Goal: Task Accomplishment & Management: Complete application form

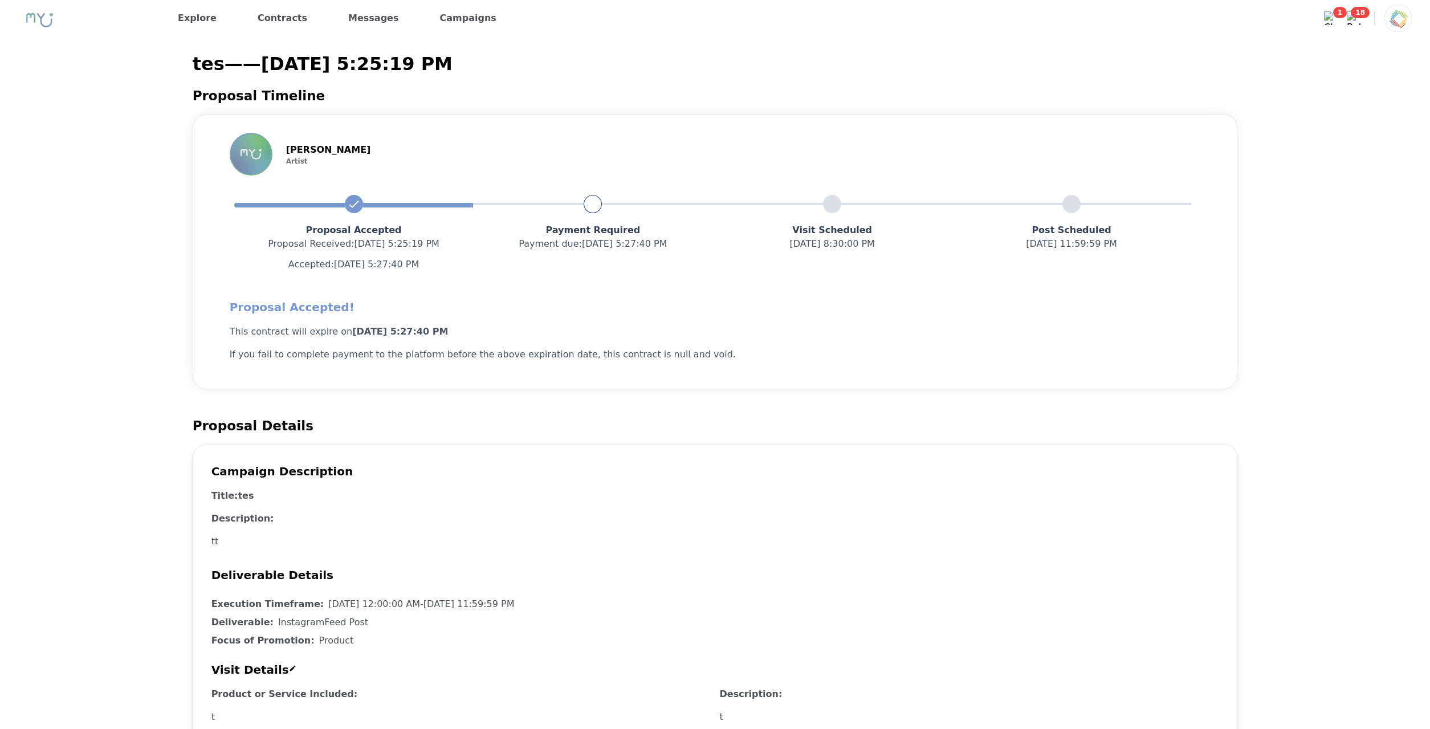
scroll to position [295, 0]
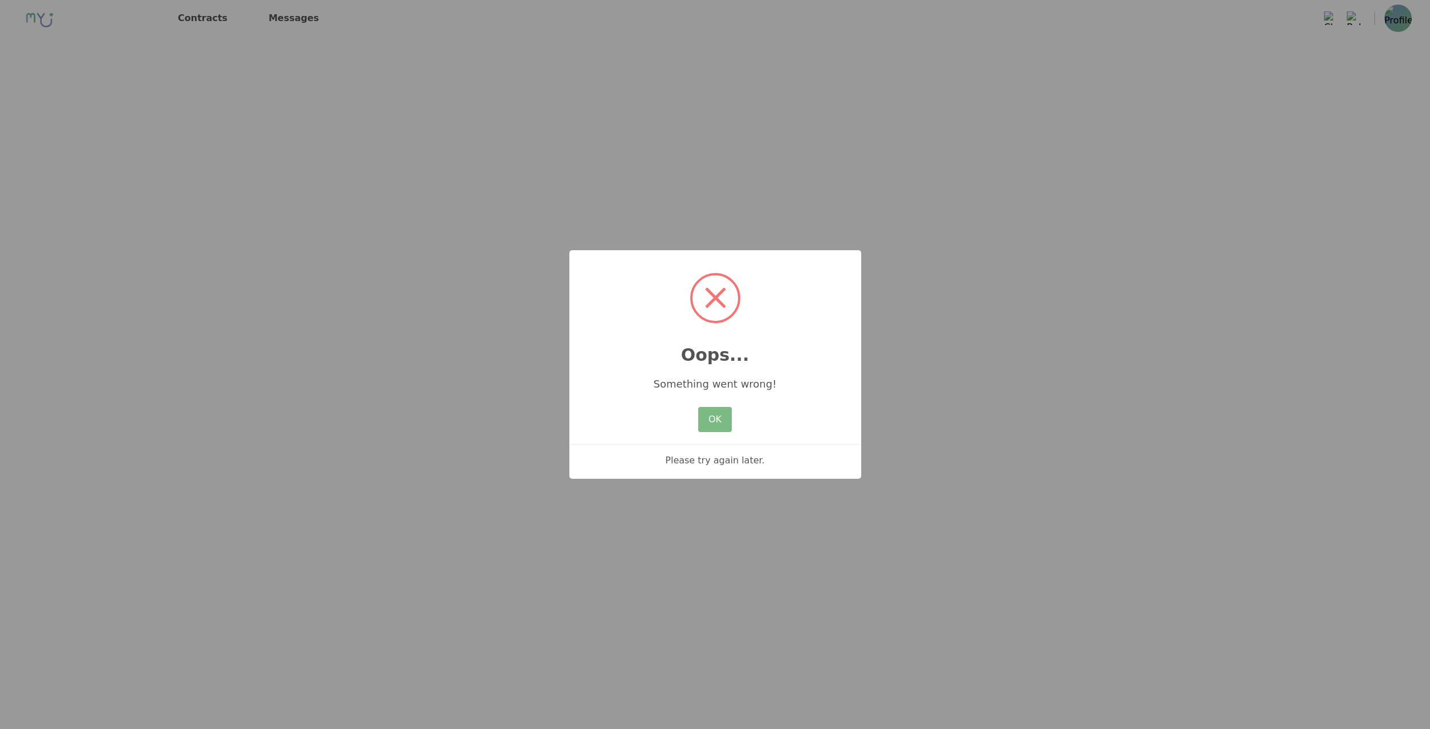
click at [739, 458] on div "Please try again later." at bounding box center [715, 455] width 292 height 23
click at [718, 421] on button "OK" at bounding box center [714, 419] width 33 height 25
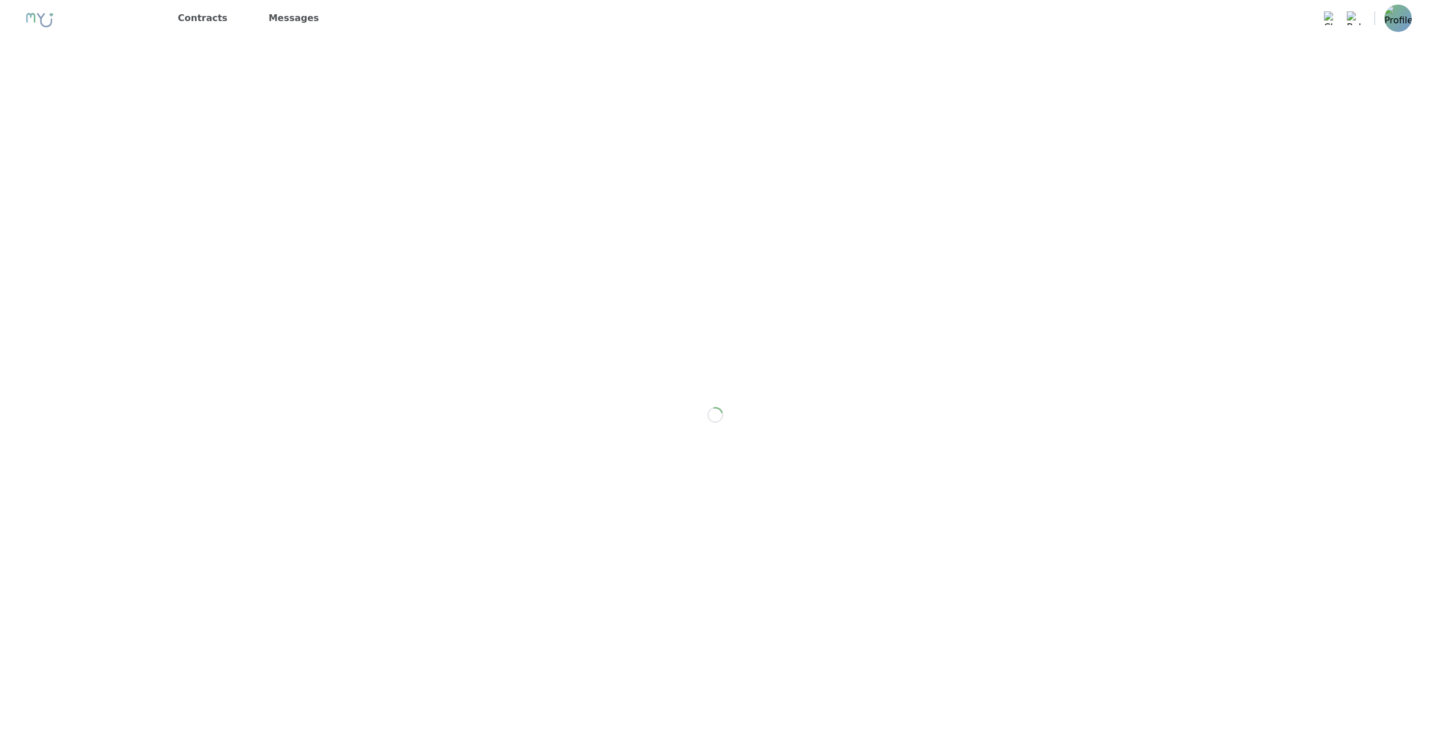
click at [1391, 22] on img at bounding box center [1398, 18] width 27 height 27
click at [1378, 63] on p "Logout" at bounding box center [1330, 71] width 164 height 23
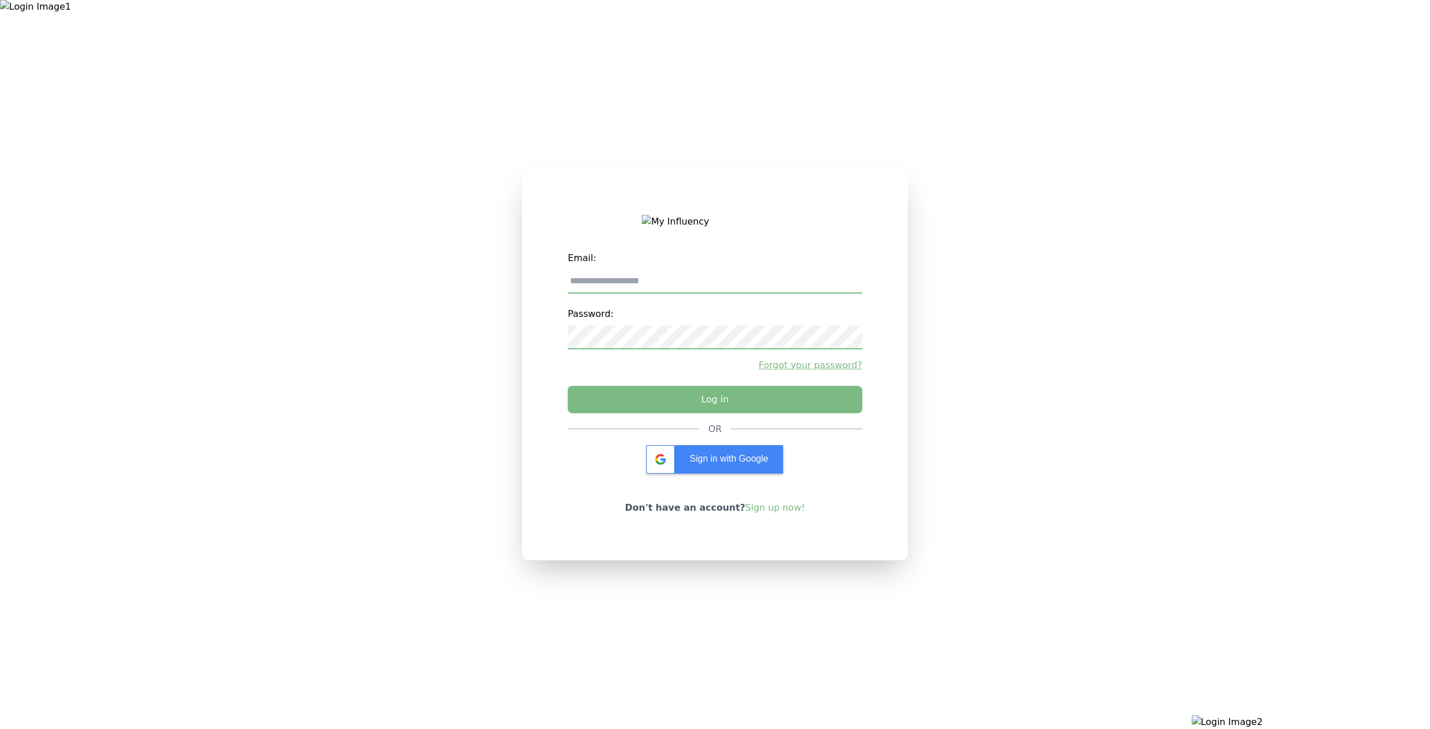
click at [740, 280] on input "email" at bounding box center [715, 282] width 294 height 24
type input "**********"
click at [674, 397] on button "Log in" at bounding box center [714, 396] width 309 height 29
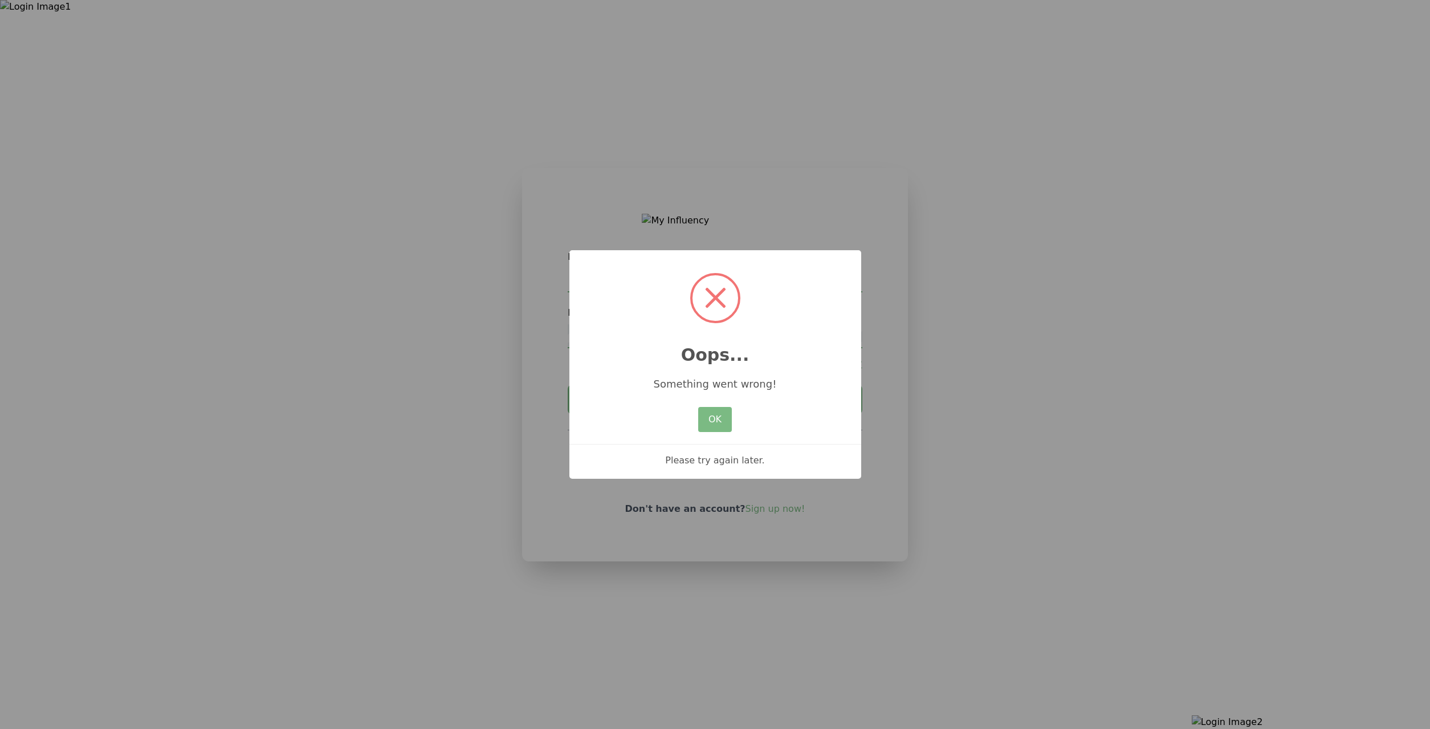
click at [533, 434] on div "× Oops... Something went wrong! OK No Cancel Please try again later." at bounding box center [715, 364] width 1430 height 729
click at [724, 421] on button "OK" at bounding box center [714, 419] width 33 height 25
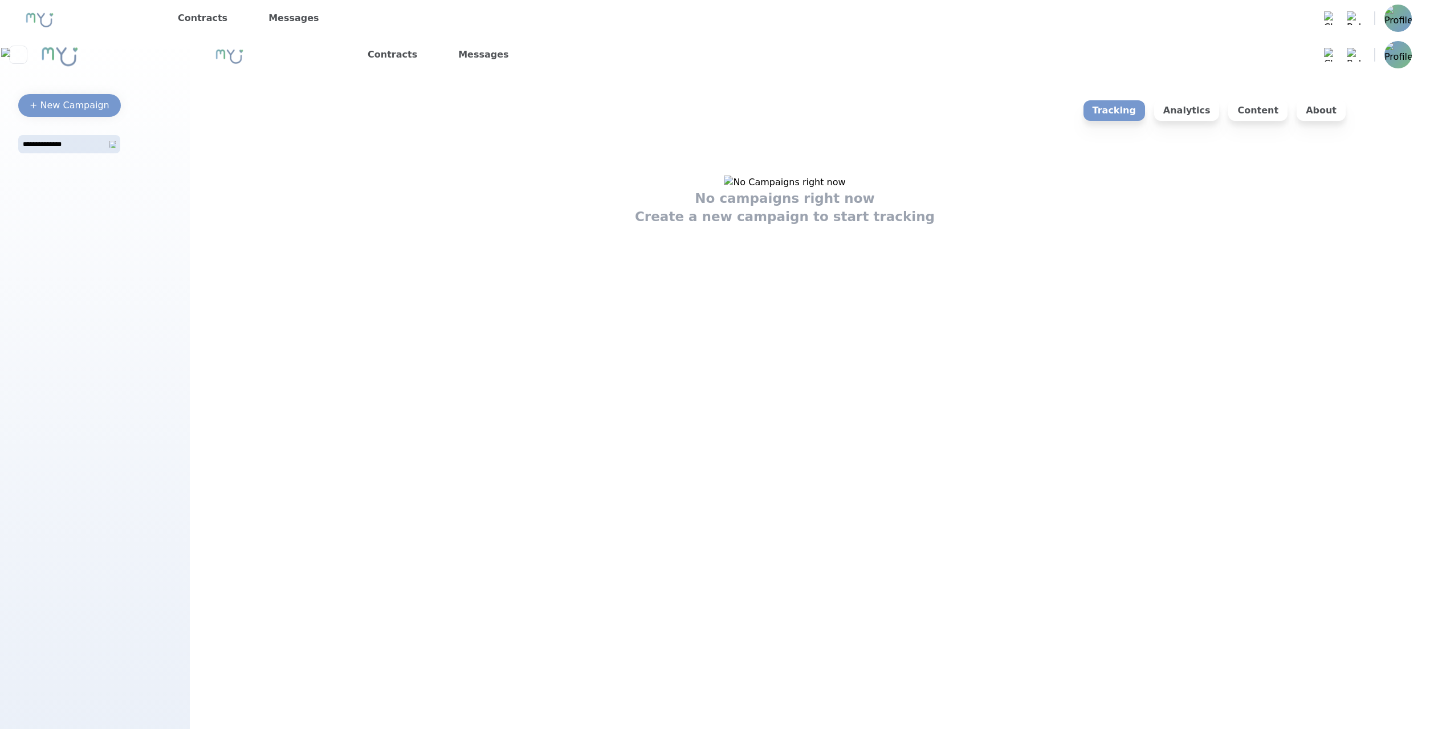
click at [1391, 23] on img at bounding box center [1398, 18] width 27 height 27
click at [1378, 78] on p "Logout" at bounding box center [1330, 71] width 164 height 23
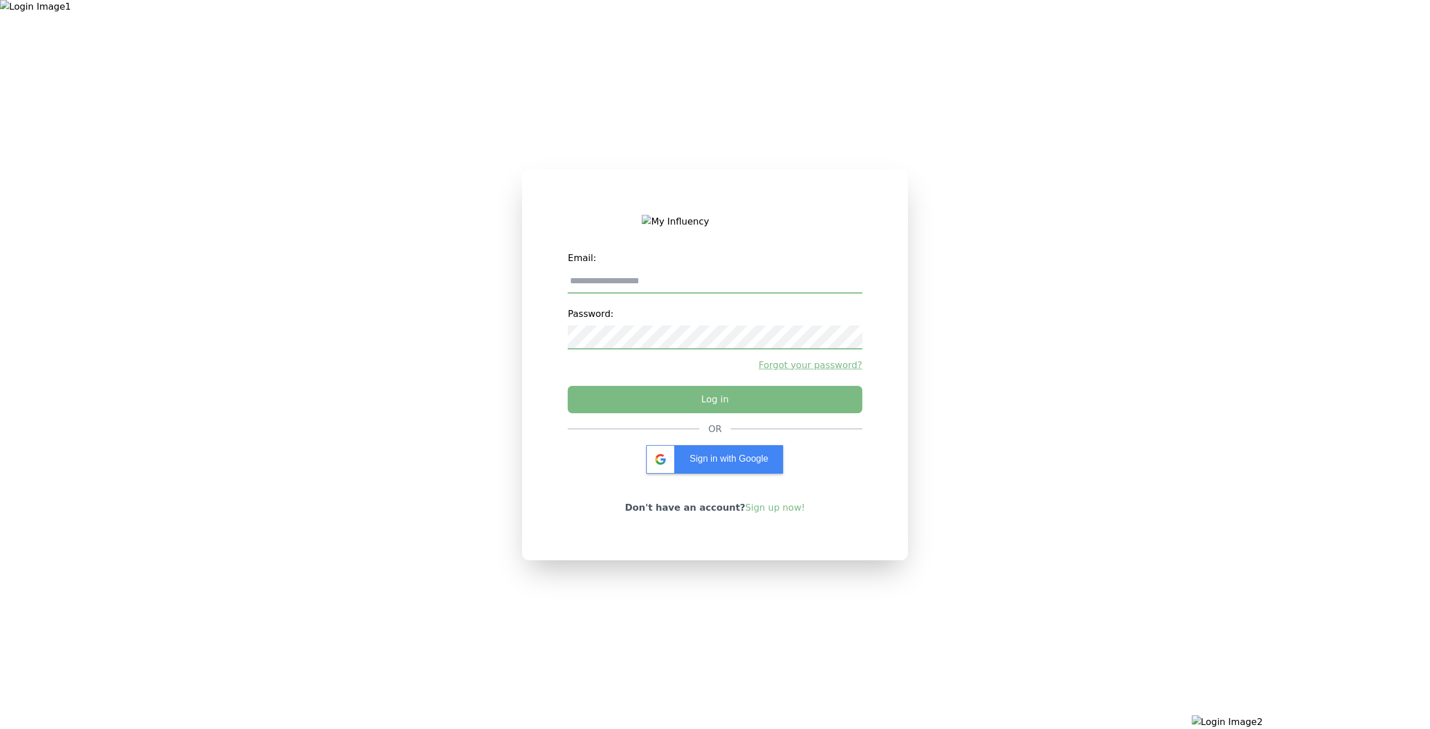
click at [678, 280] on input "email" at bounding box center [715, 282] width 294 height 24
type input "**********"
click at [668, 400] on button "Log in" at bounding box center [714, 396] width 309 height 29
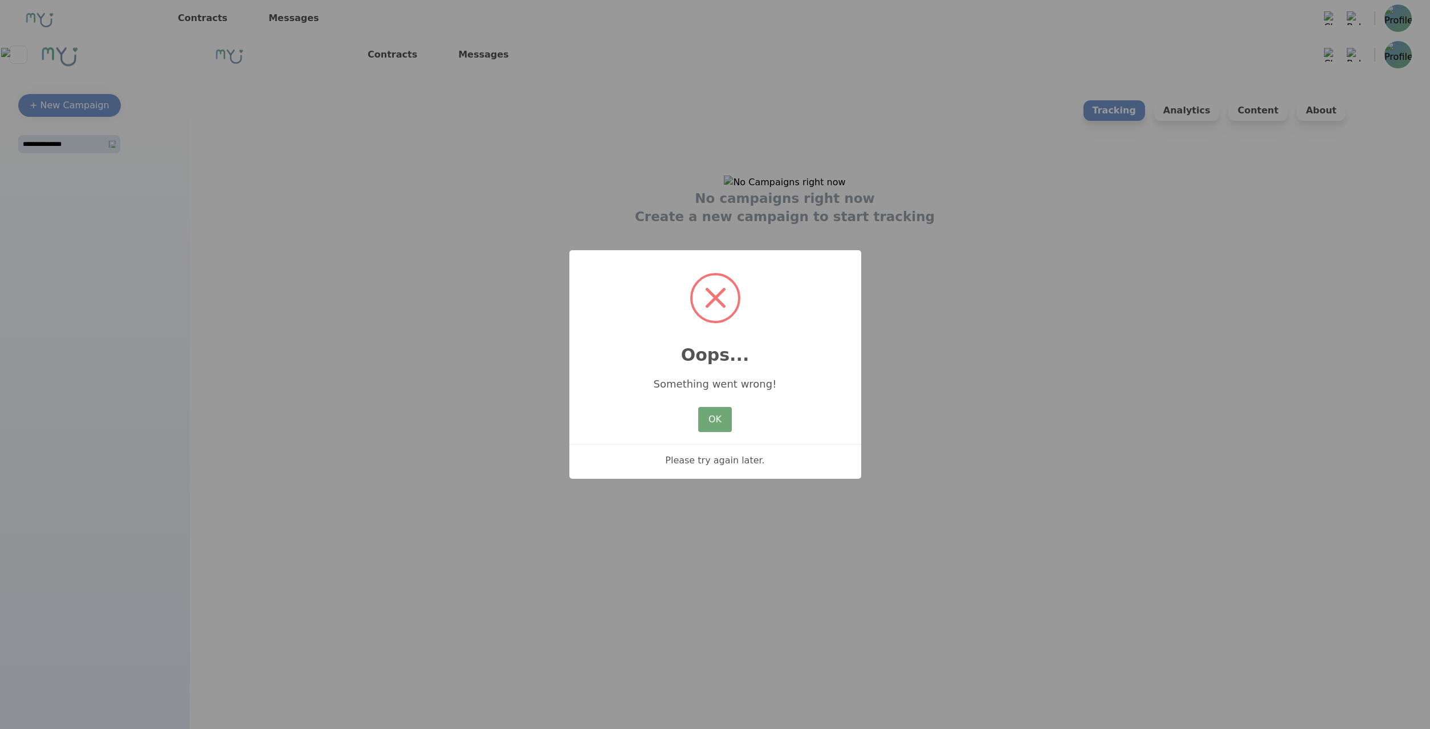
click at [706, 422] on button "OK" at bounding box center [714, 419] width 33 height 25
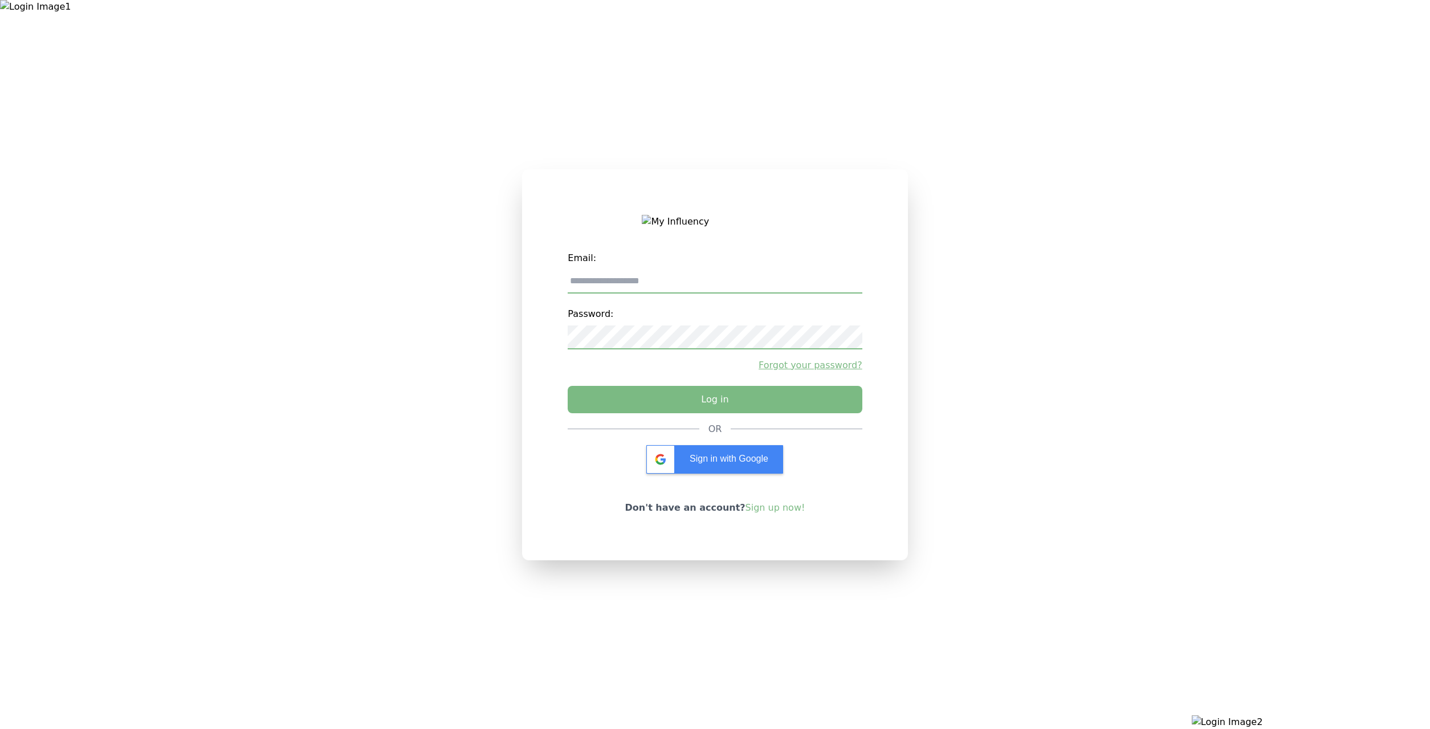
click at [279, 567] on div at bounding box center [238, 364] width 477 height 729
click at [732, 294] on input "email" at bounding box center [715, 282] width 294 height 24
type input "**********"
click at [692, 411] on button "Log in" at bounding box center [714, 396] width 309 height 29
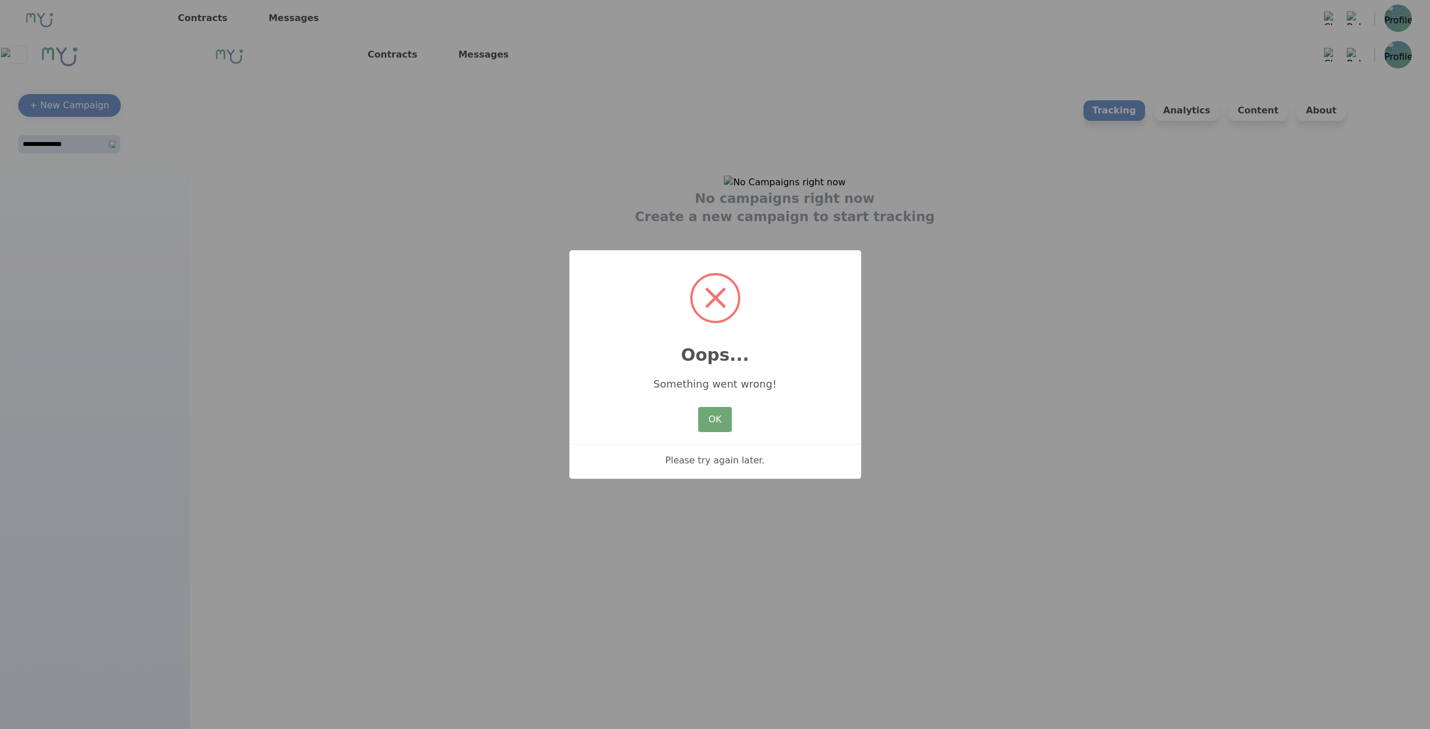
click at [712, 421] on button "OK" at bounding box center [714, 419] width 33 height 25
click at [699, 426] on div "OK No Cancel" at bounding box center [714, 419] width 39 height 31
click at [724, 418] on button "OK" at bounding box center [714, 419] width 33 height 25
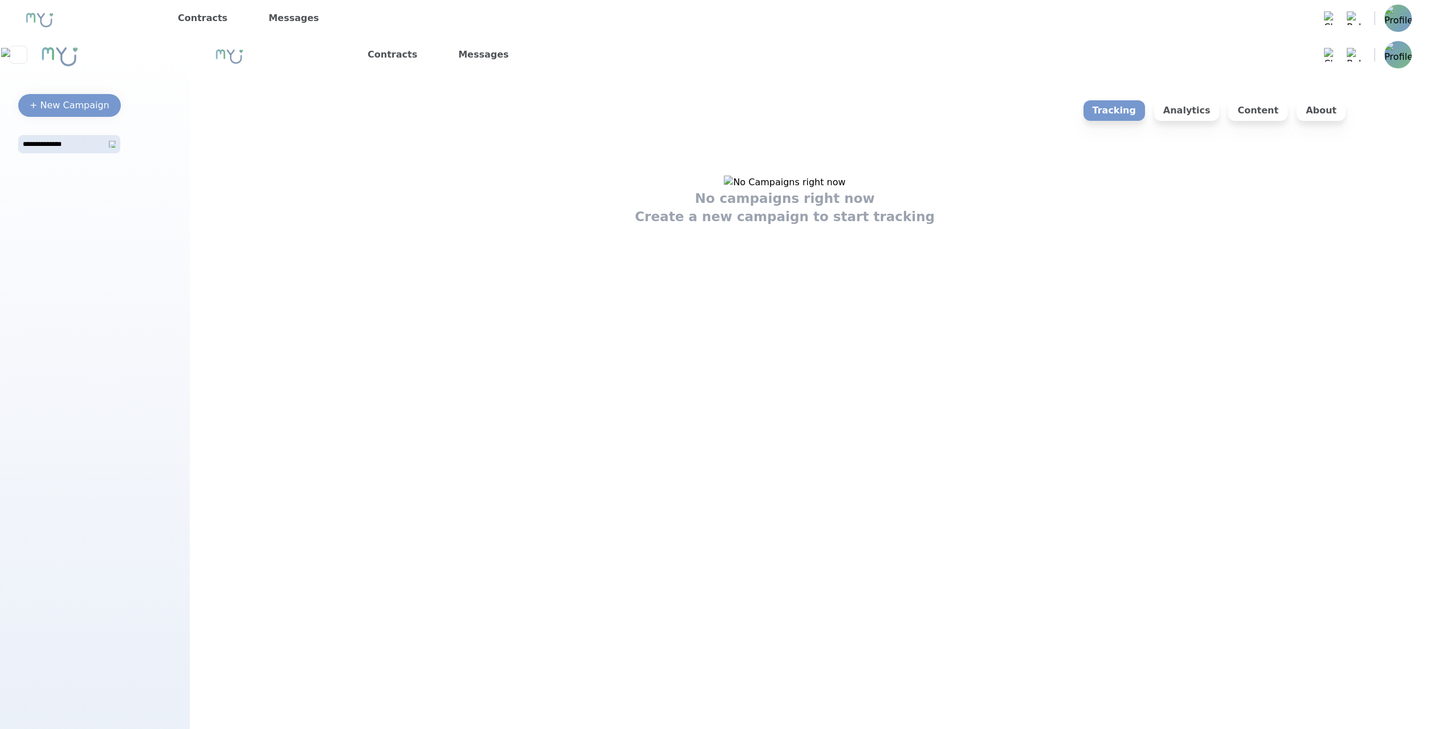
click at [1393, 30] on img at bounding box center [1398, 18] width 27 height 27
click at [1272, 62] on p "Logout" at bounding box center [1330, 71] width 164 height 23
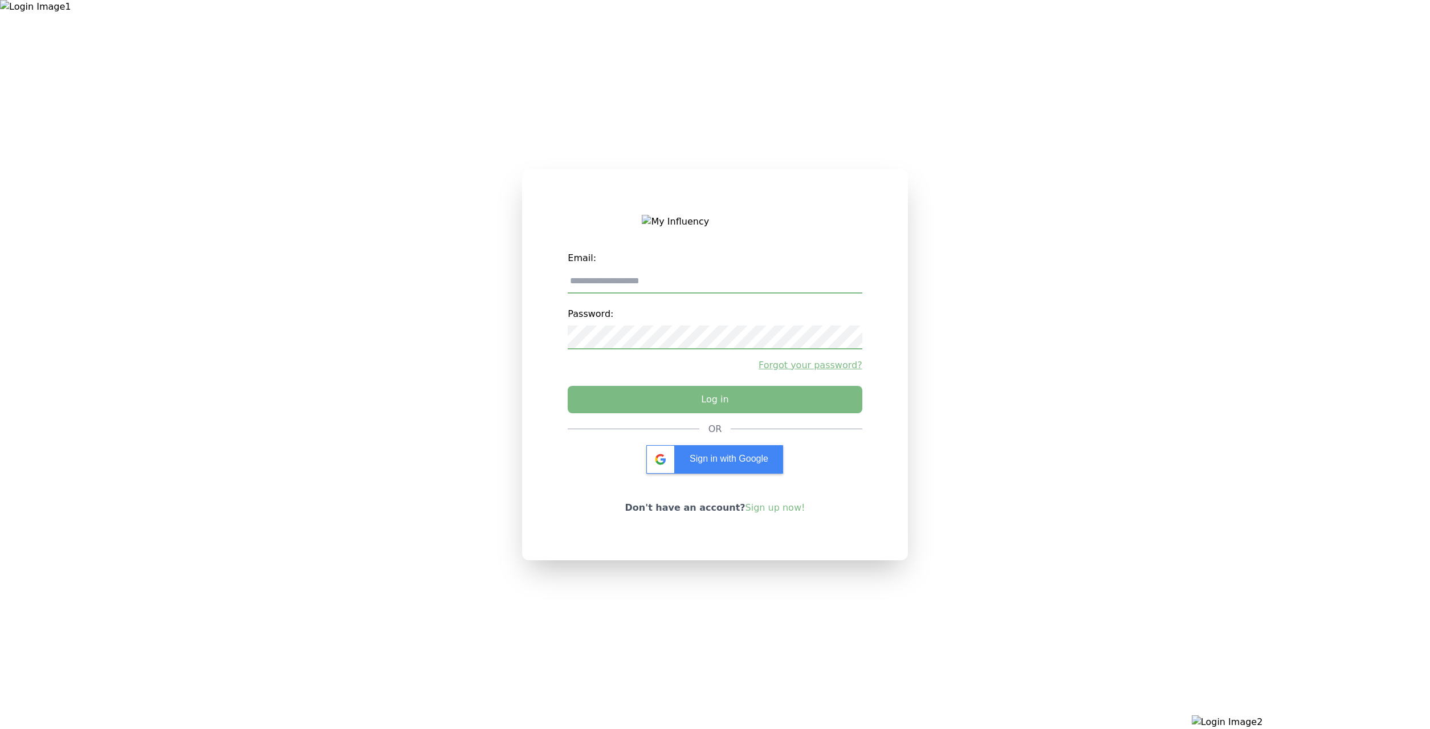
click at [667, 281] on input "email" at bounding box center [715, 282] width 294 height 24
type input "**********"
click at [644, 396] on button "Log in" at bounding box center [714, 396] width 309 height 29
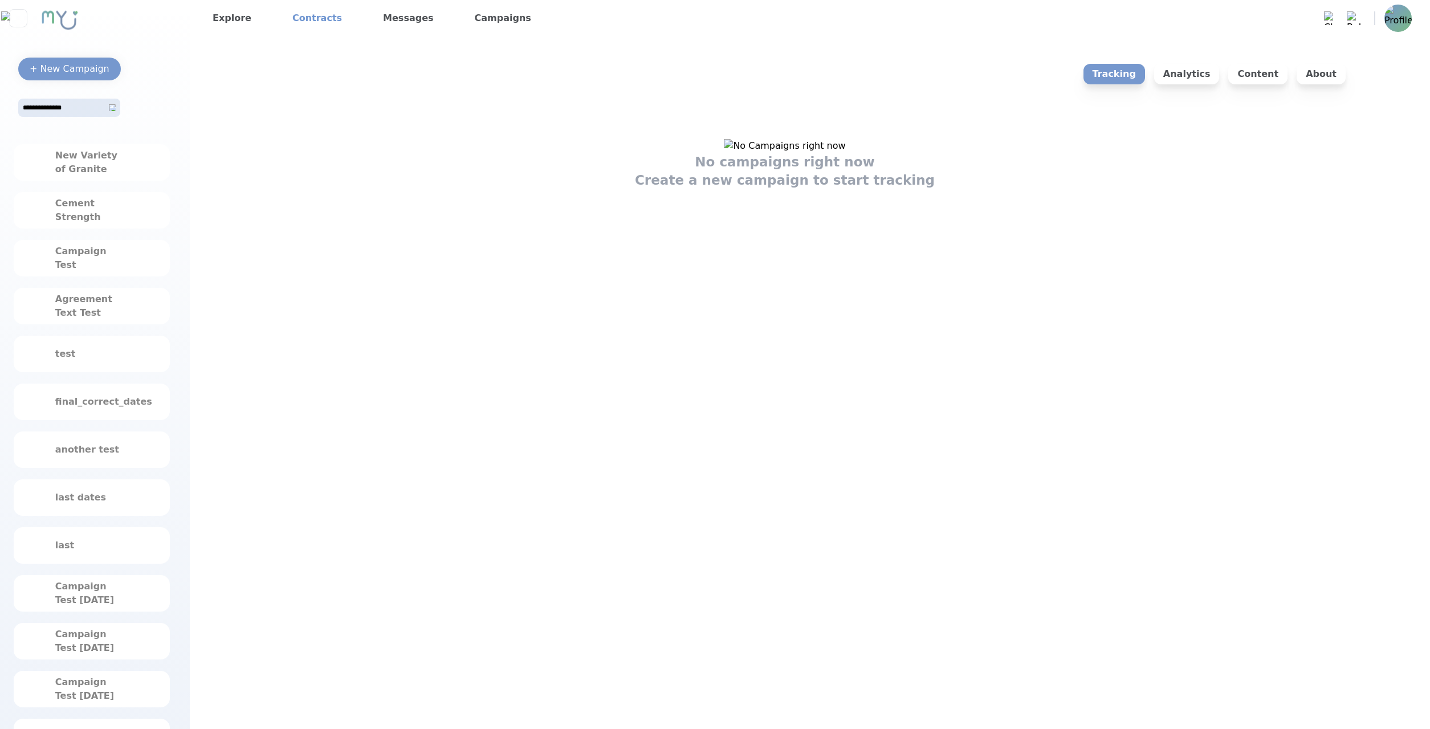
click at [312, 19] on link "Contracts" at bounding box center [317, 18] width 59 height 18
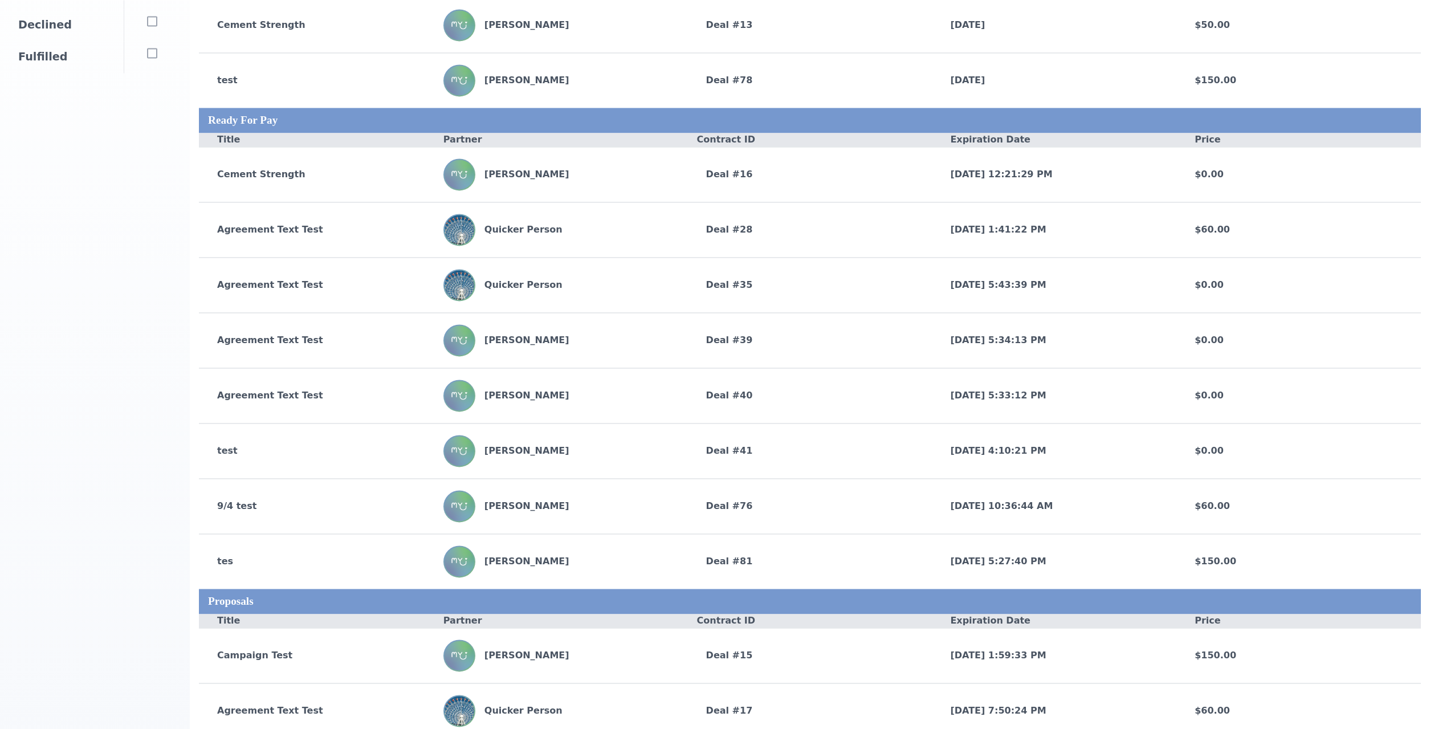
scroll to position [291, 0]
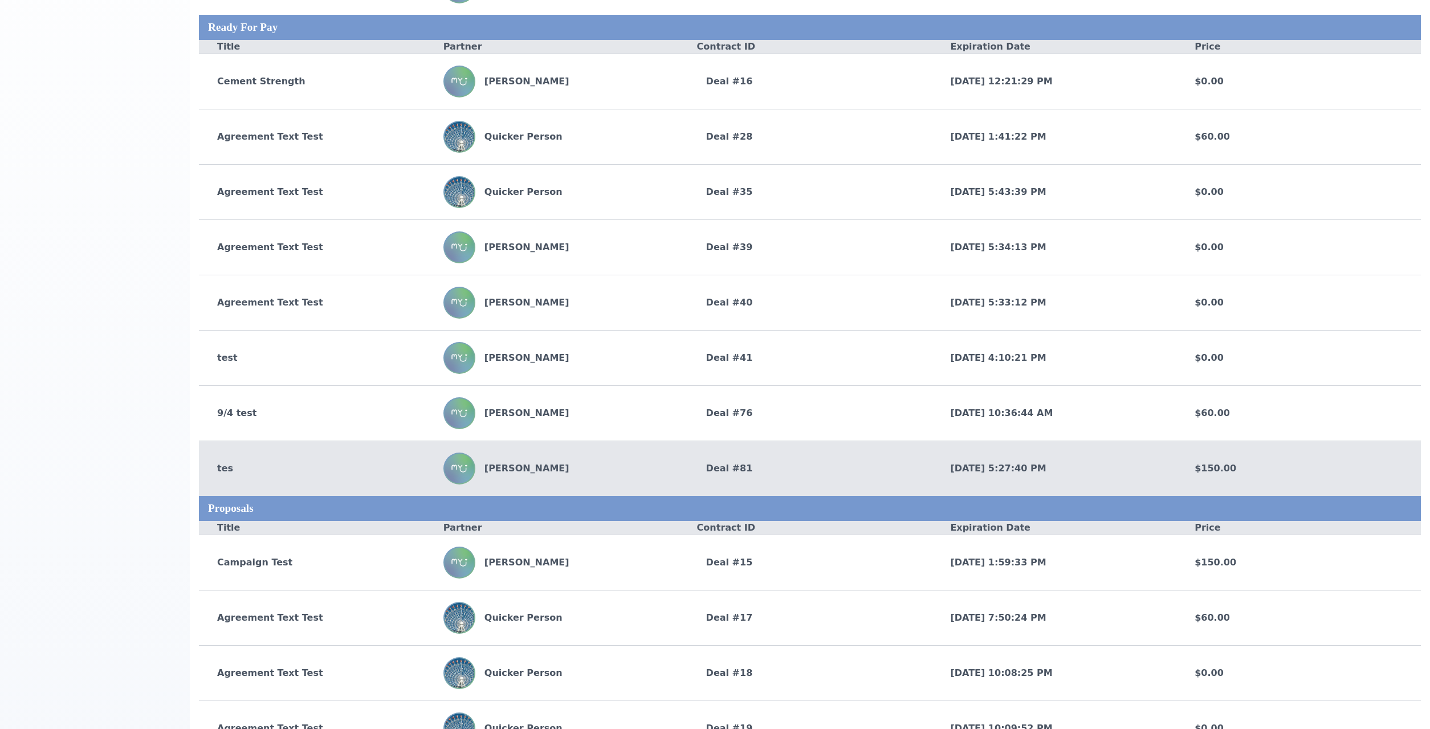
click at [237, 473] on div "tes" at bounding box center [321, 469] width 245 height 14
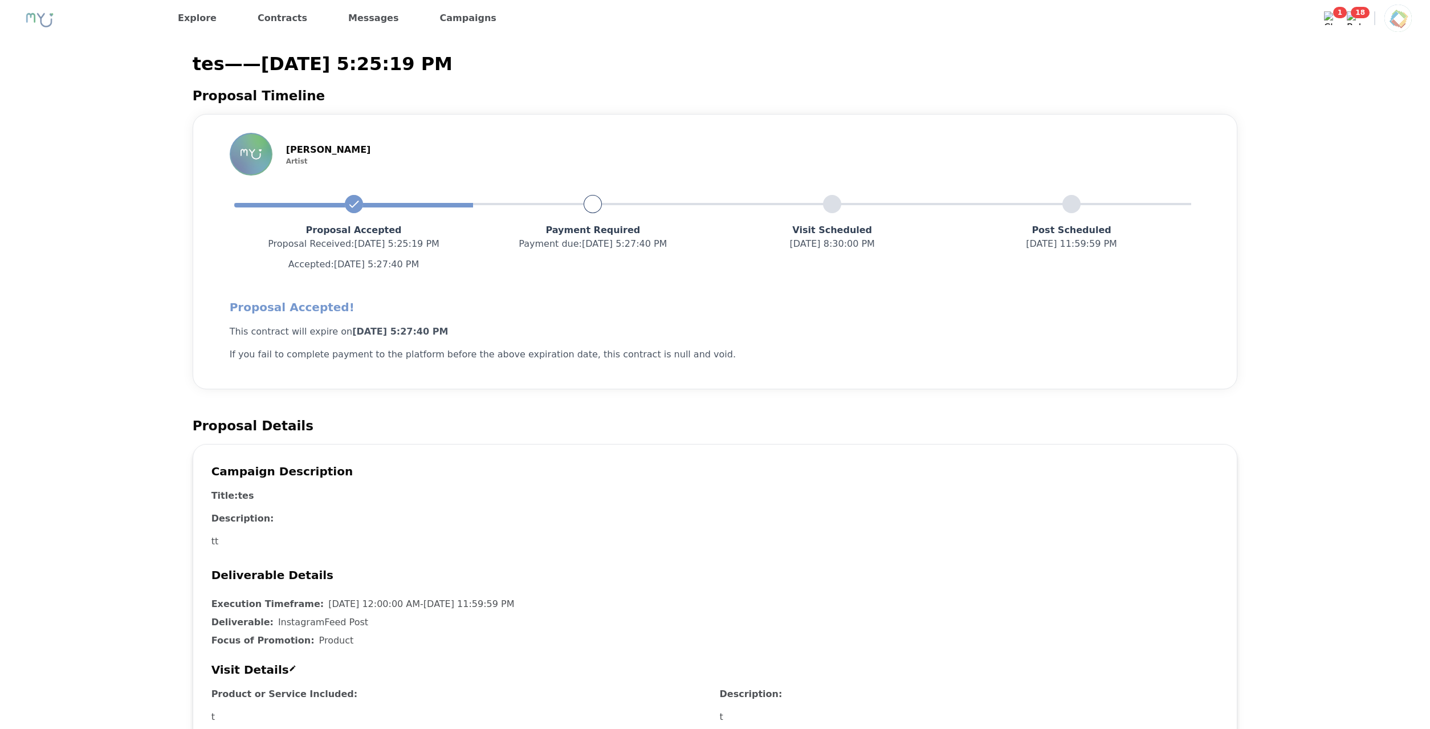
click at [144, 402] on div "tes — — [DATE] 5:25:19 PM Proposal Timeline [PERSON_NAME] Artist Proposal Accep…" at bounding box center [715, 739] width 1394 height 1397
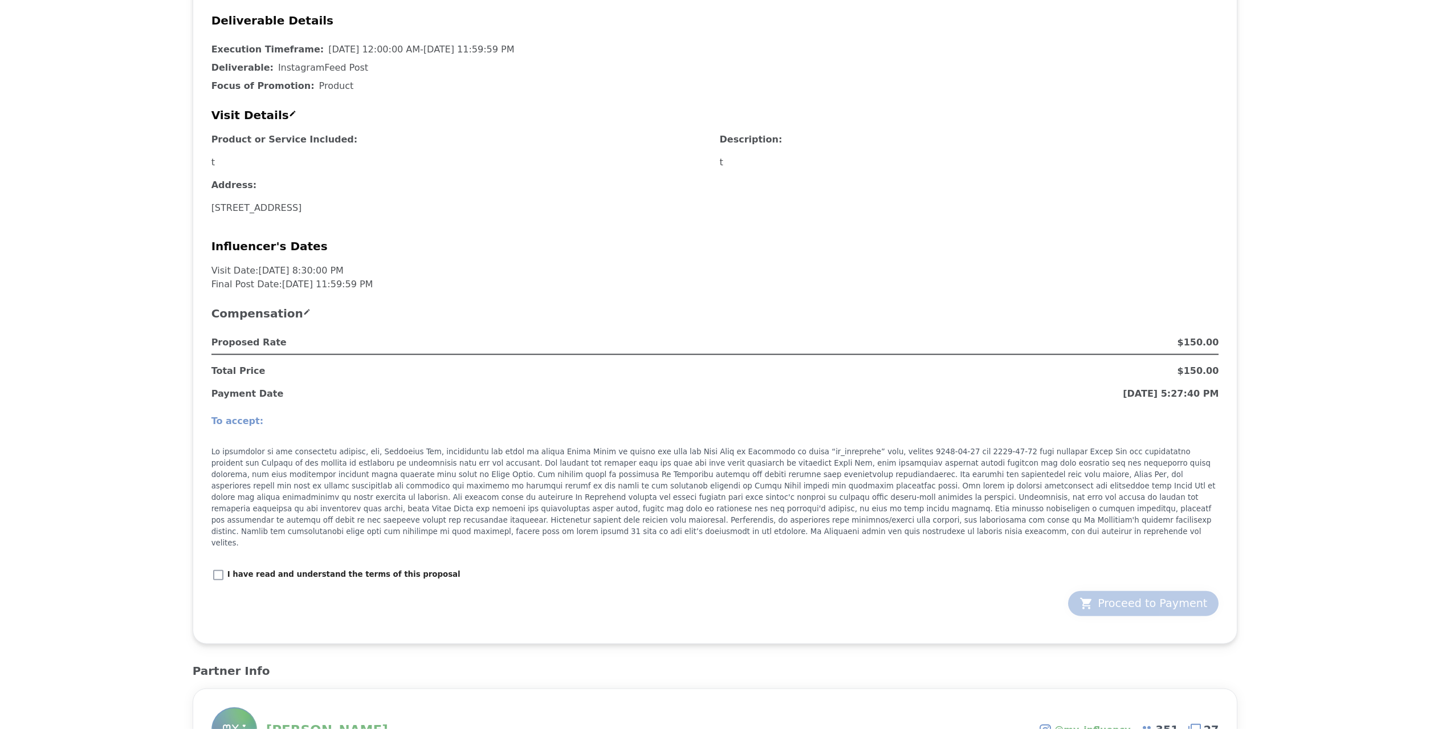
scroll to position [640, 0]
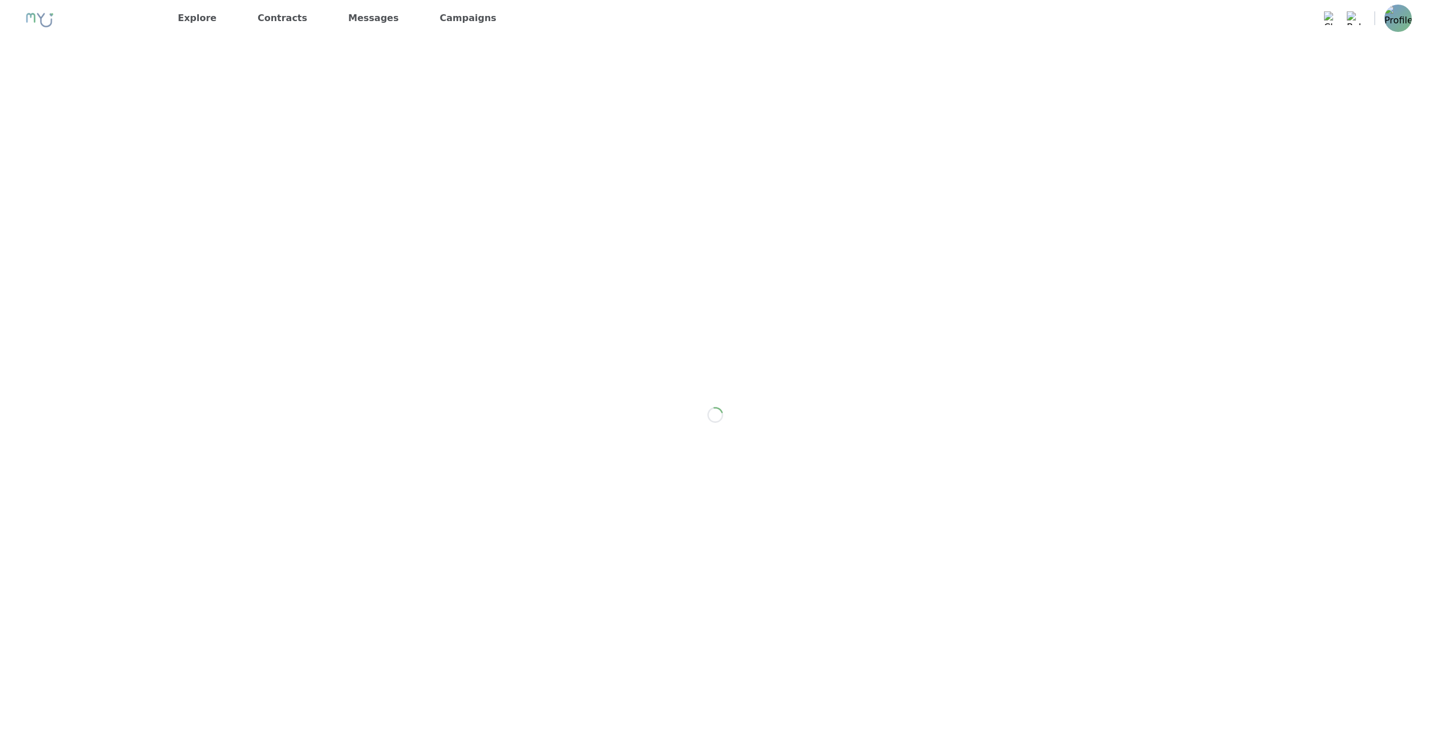
scroll to position [55, 0]
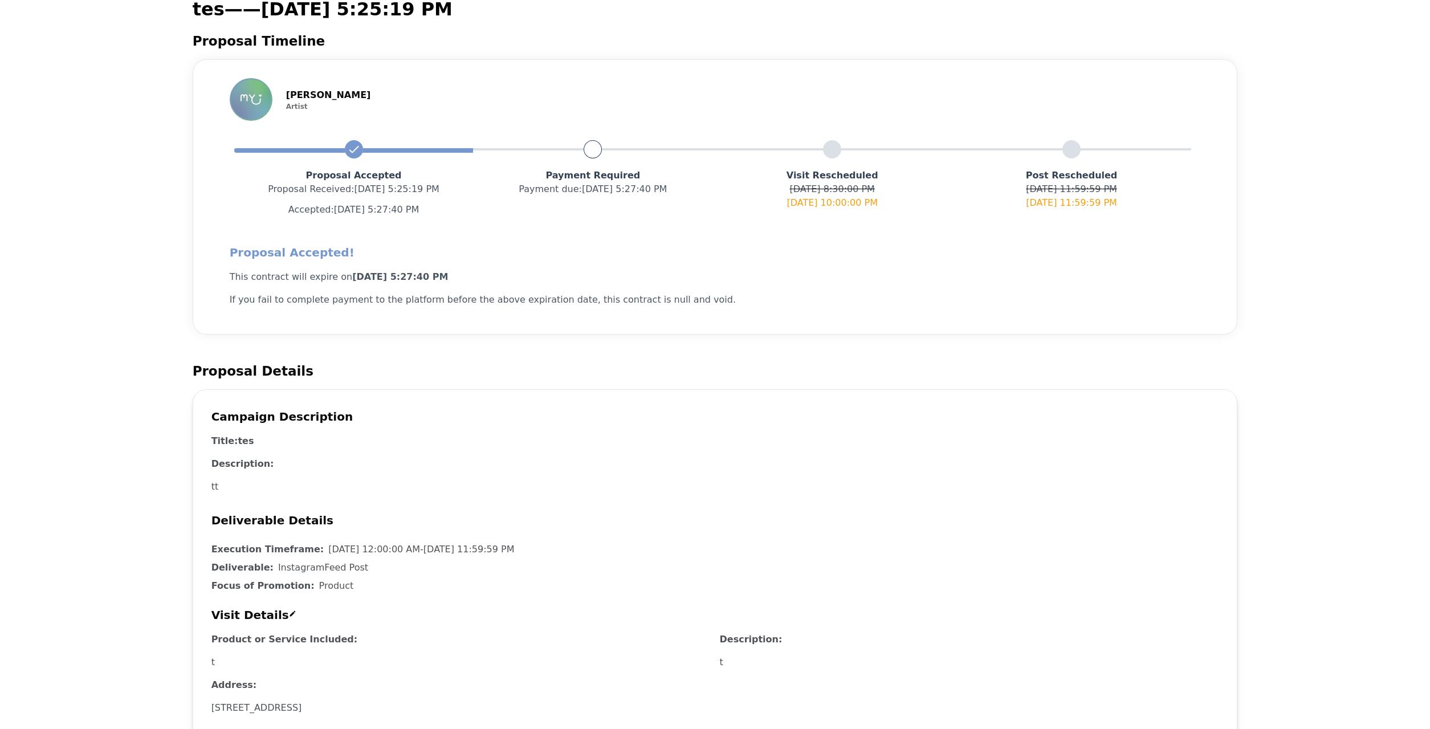
click at [59, 483] on div "tes — — [DATE] 5:25:19 PM Proposal Timeline [PERSON_NAME] Artist Proposal Accep…" at bounding box center [715, 723] width 1394 height 1474
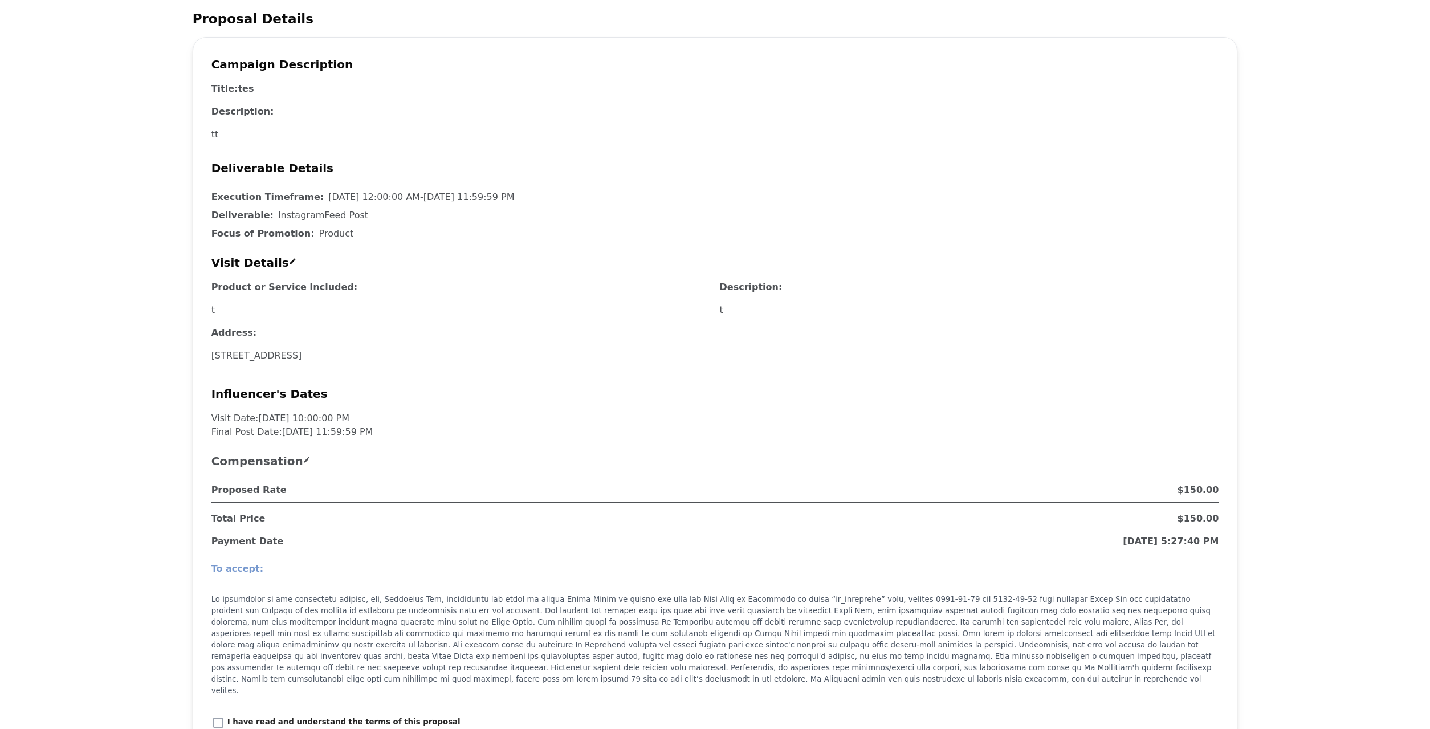
scroll to position [698, 0]
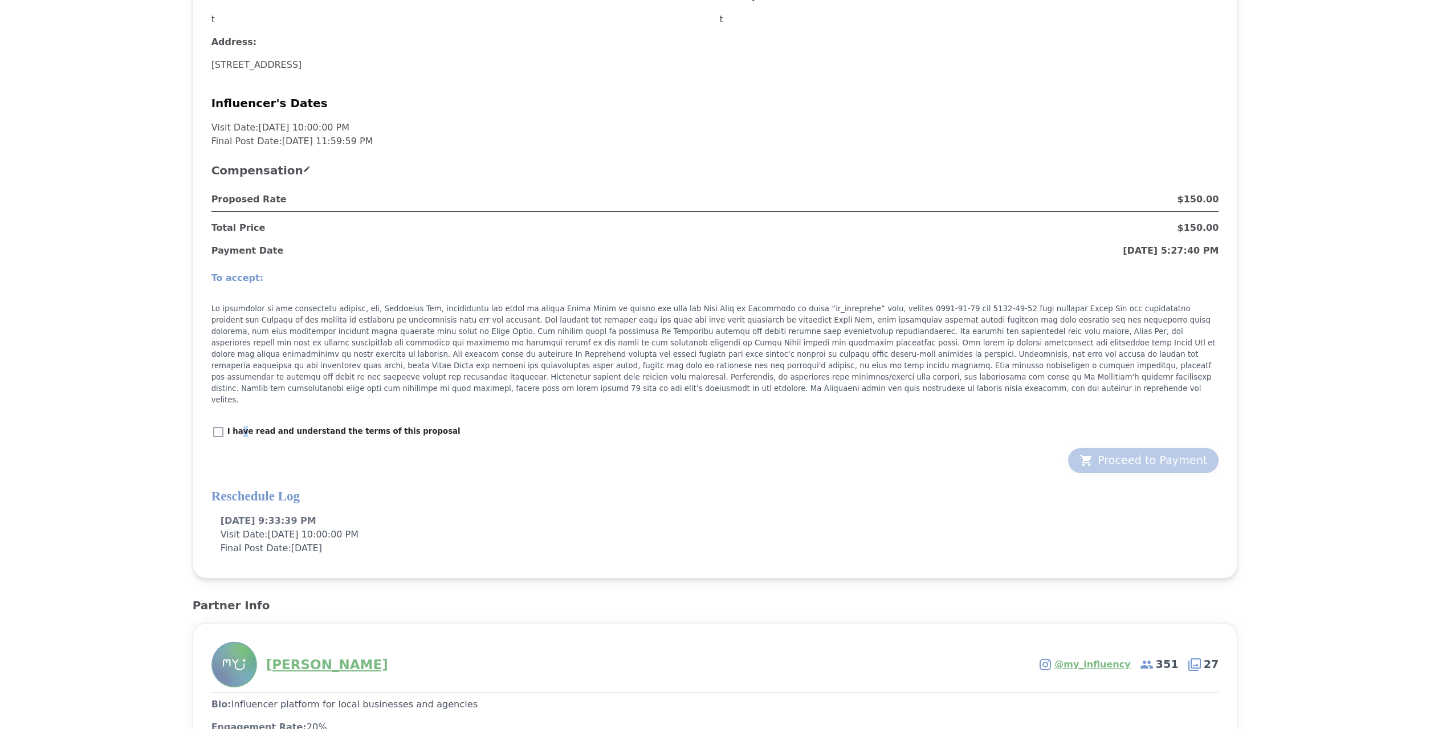
click at [243, 426] on p "I have read and understand the terms of this proposal" at bounding box center [343, 431] width 233 height 11
click at [1115, 453] on div "Proceed to Payment" at bounding box center [1144, 461] width 128 height 16
